Goal: Navigation & Orientation: Understand site structure

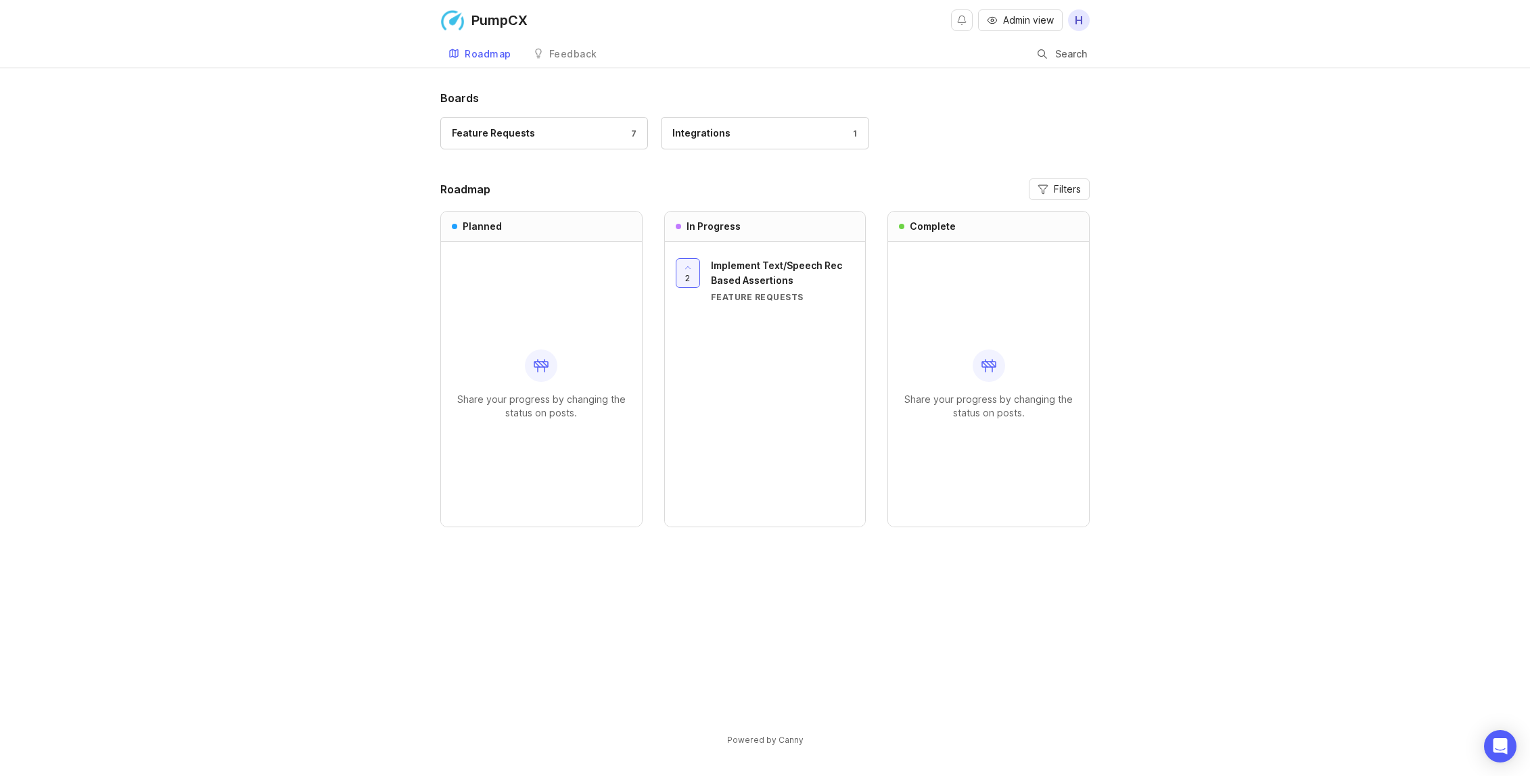
click at [589, 136] on div "Feature Requests 7" at bounding box center [544, 133] width 185 height 15
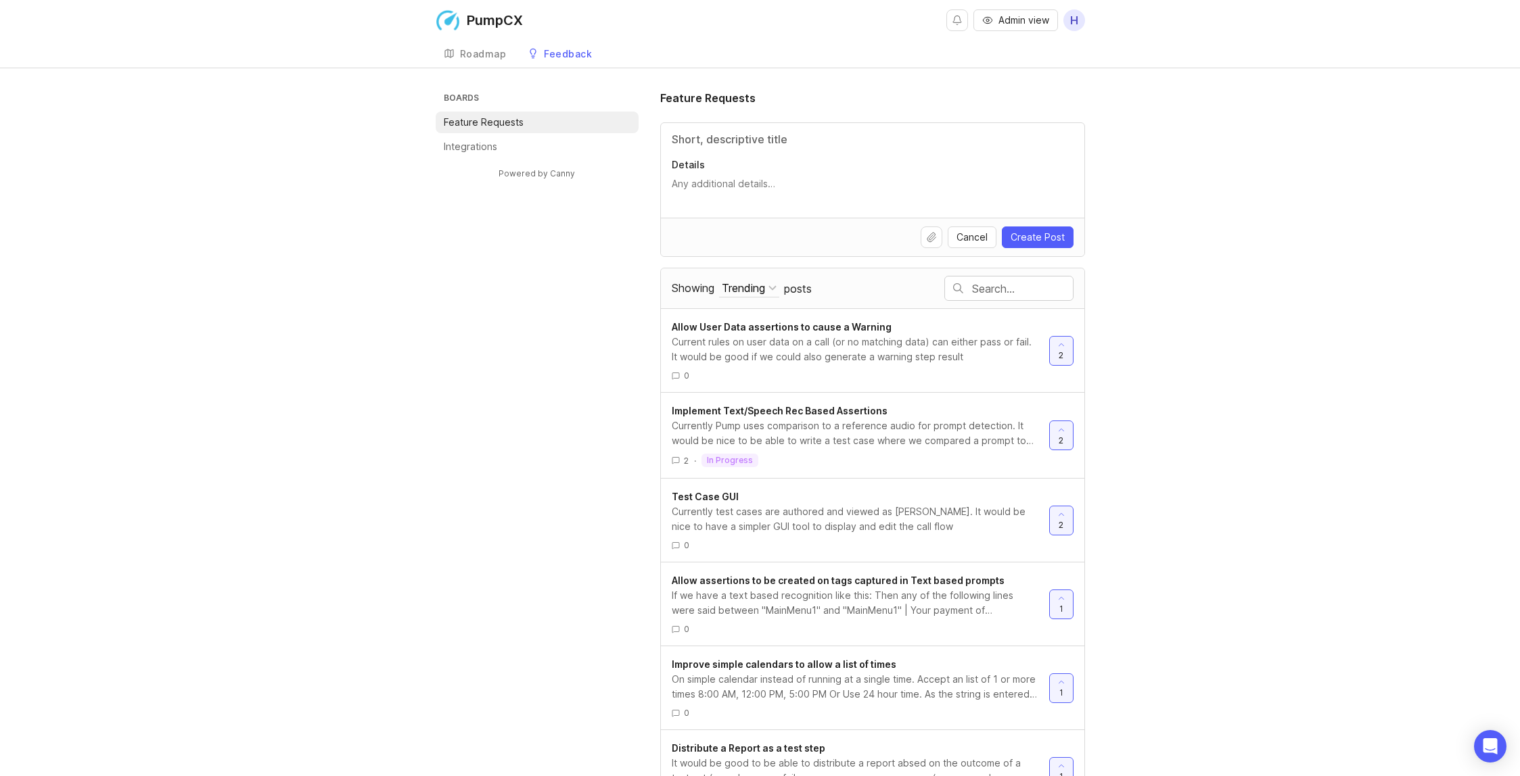
click at [492, 57] on div "Roadmap" at bounding box center [483, 53] width 47 height 9
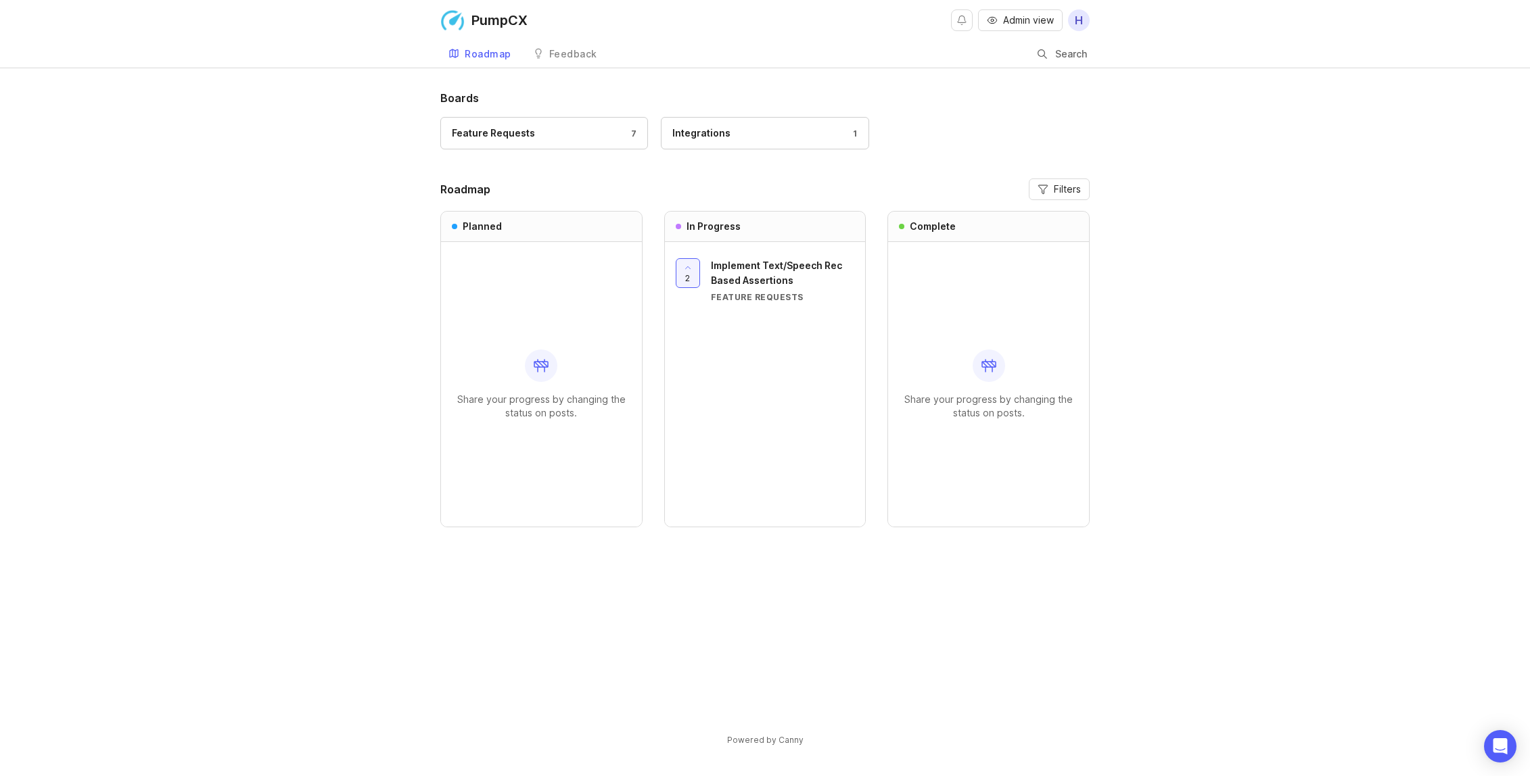
click at [444, 20] on img at bounding box center [452, 20] width 24 height 24
click at [454, 19] on img at bounding box center [452, 20] width 24 height 24
click at [500, 18] on div "PumpCX" at bounding box center [499, 21] width 56 height 14
